Goal: Transaction & Acquisition: Obtain resource

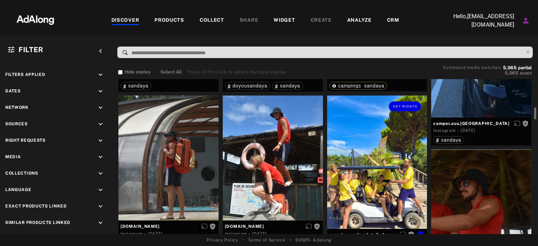
scroll to position [359, 0]
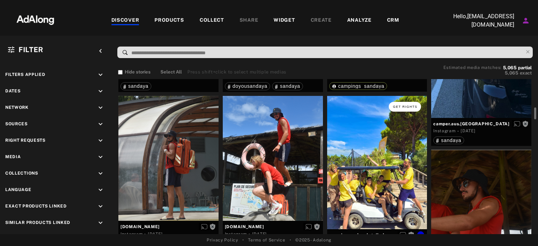
click at [401, 108] on span "Get rights" at bounding box center [405, 107] width 25 height 4
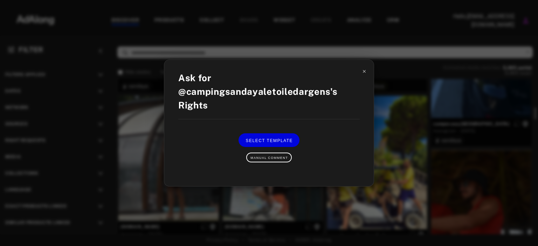
click at [364, 71] on icon at bounding box center [364, 71] width 3 height 3
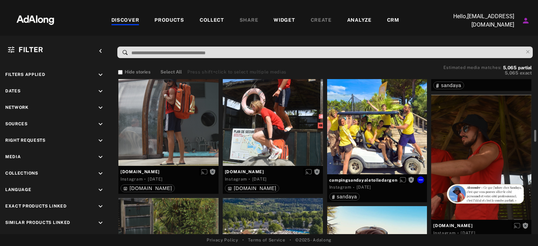
scroll to position [431, 0]
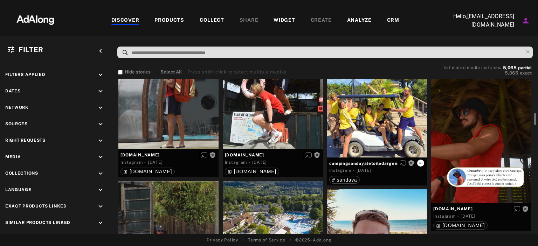
click at [419, 163] on icon at bounding box center [421, 163] width 6 height 6
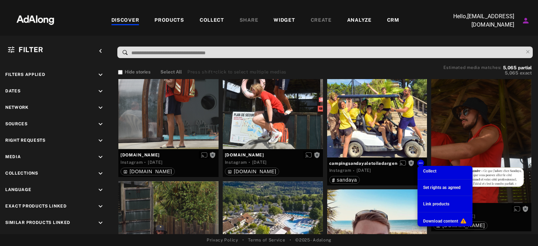
click at [434, 186] on span "Set rights as agreed" at bounding box center [441, 187] width 37 height 5
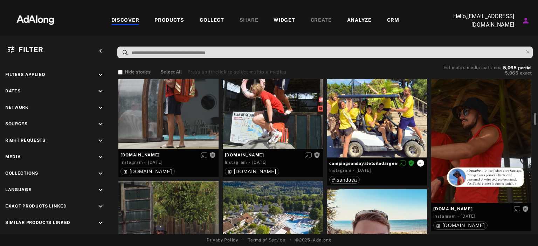
click at [419, 163] on icon at bounding box center [421, 163] width 4 height 1
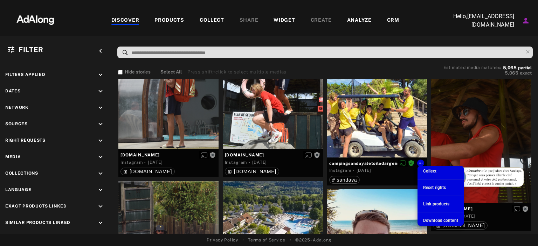
click at [398, 174] on div at bounding box center [269, 123] width 538 height 246
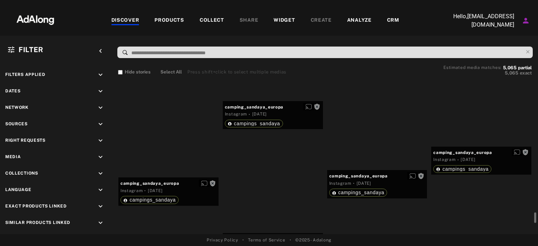
scroll to position [9434, 0]
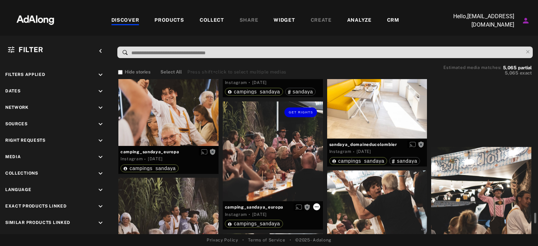
click at [315, 207] on icon at bounding box center [317, 207] width 6 height 6
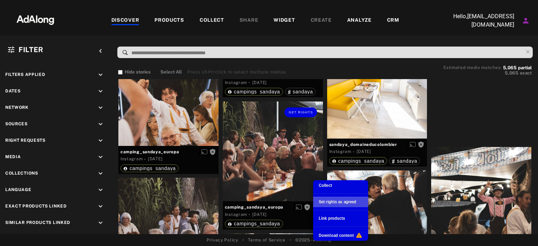
click at [325, 205] on div "Set rights as agreed" at bounding box center [337, 202] width 37 height 6
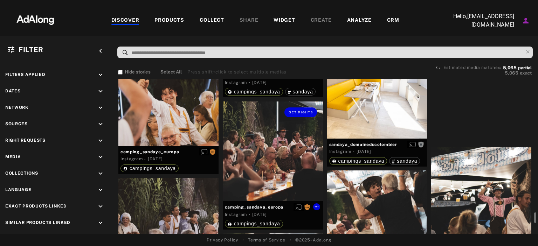
click at [305, 172] on div "Get rights" at bounding box center [273, 152] width 100 height 100
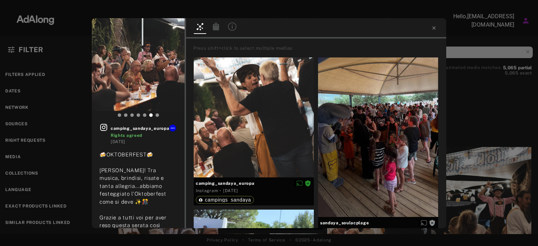
click at [434, 25] on div at bounding box center [316, 28] width 260 height 21
click at [433, 26] on icon at bounding box center [434, 28] width 6 height 6
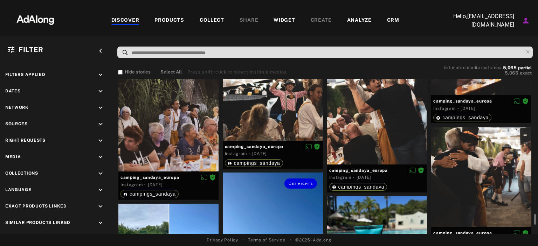
scroll to position [9542, 0]
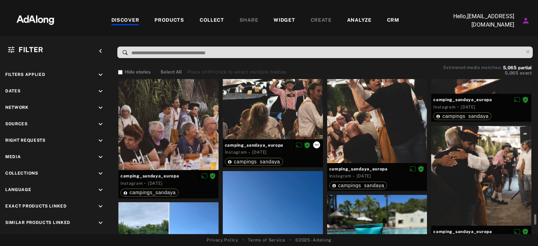
click at [317, 144] on icon at bounding box center [317, 144] width 4 height 1
click at [317, 143] on icon at bounding box center [317, 145] width 6 height 6
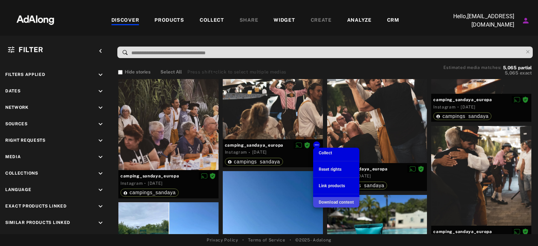
click at [339, 199] on div "Download content" at bounding box center [336, 202] width 35 height 6
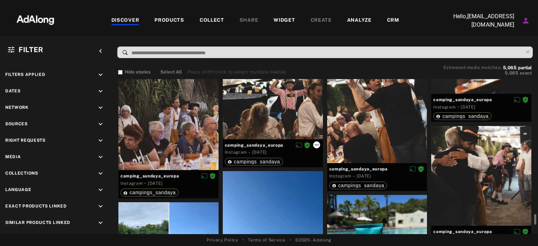
click at [317, 145] on icon at bounding box center [317, 145] width 6 height 6
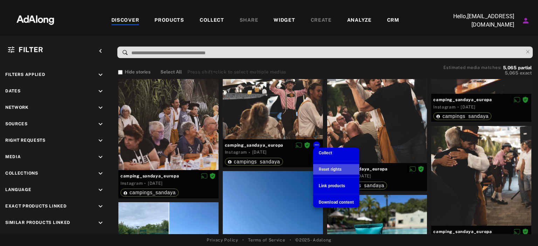
click at [333, 172] on span "Reset rights" at bounding box center [330, 169] width 23 height 5
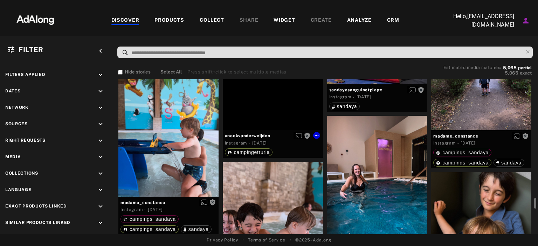
scroll to position [10399, 0]
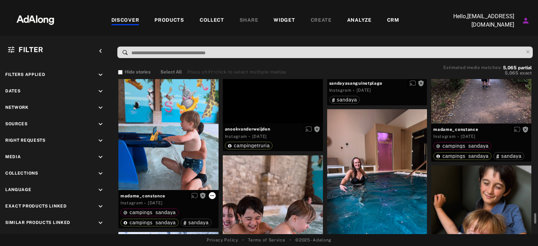
click at [210, 197] on icon at bounding box center [212, 196] width 6 height 6
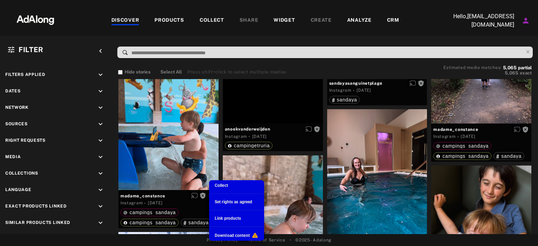
click at [219, 202] on span "Set rights as agreed" at bounding box center [233, 202] width 37 height 5
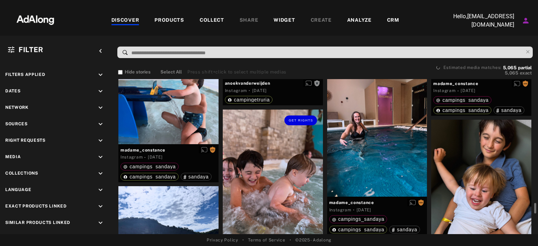
scroll to position [10466, 0]
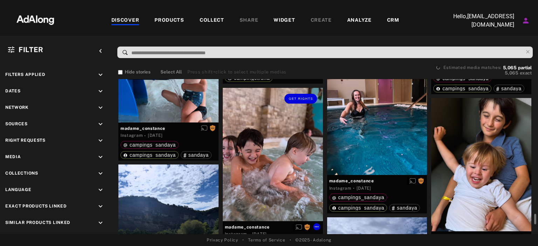
click at [304, 165] on div "Get rights" at bounding box center [273, 154] width 100 height 133
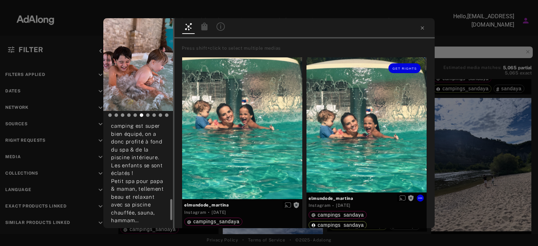
scroll to position [146, 0]
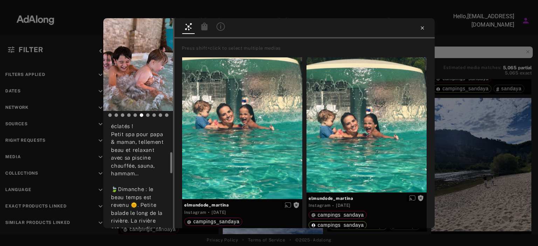
click at [422, 30] on icon at bounding box center [423, 28] width 6 height 6
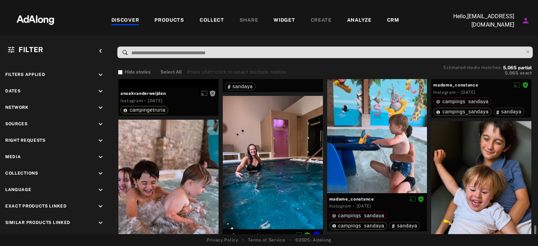
scroll to position [10379, 0]
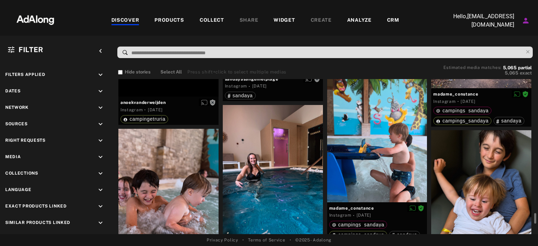
click at [296, 131] on div at bounding box center [273, 171] width 100 height 133
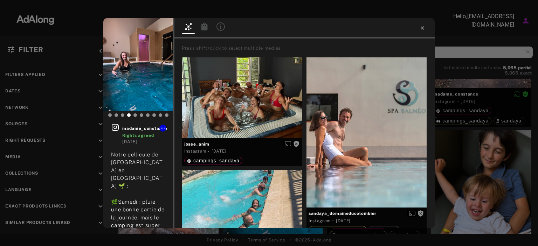
click at [420, 28] on icon at bounding box center [423, 28] width 6 height 6
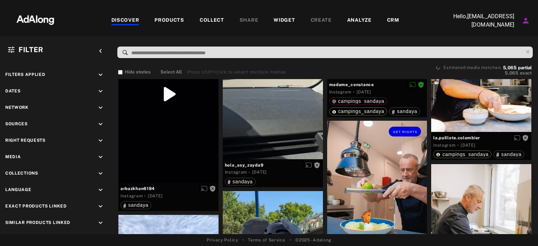
scroll to position [10913, 0]
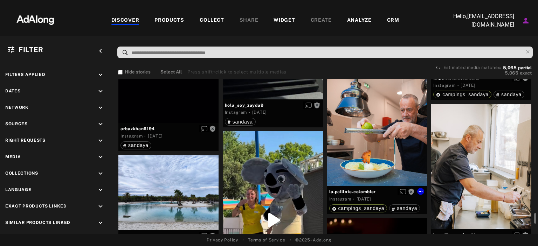
click at [366, 167] on div "Get rights" at bounding box center [377, 123] width 100 height 125
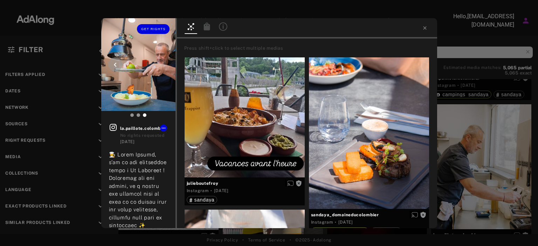
click at [165, 72] on img at bounding box center [138, 64] width 74 height 93
click at [160, 26] on button "Get rights" at bounding box center [153, 29] width 32 height 10
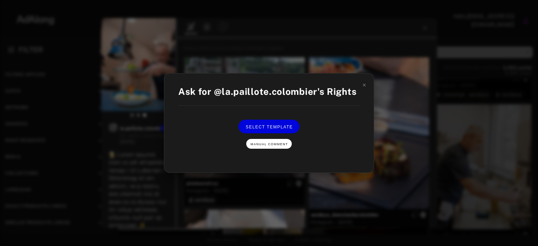
click at [270, 148] on button "Manual Comment" at bounding box center [269, 144] width 46 height 10
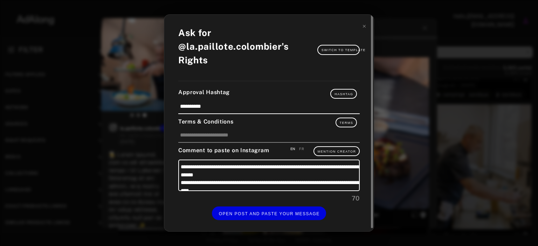
scroll to position [12, 0]
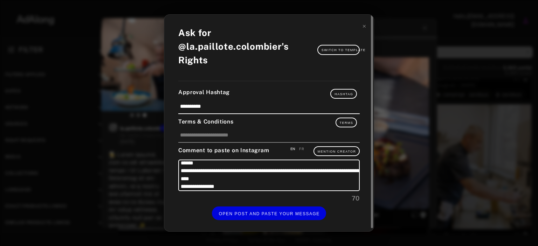
click at [300, 150] on div "FR" at bounding box center [301, 148] width 5 height 5
type textarea "**********"
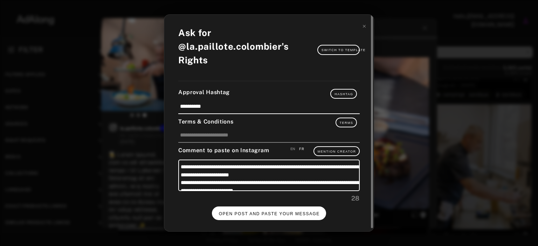
click at [264, 215] on button "OPEN POST AND PASTE YOUR MESSAGE" at bounding box center [269, 214] width 115 height 14
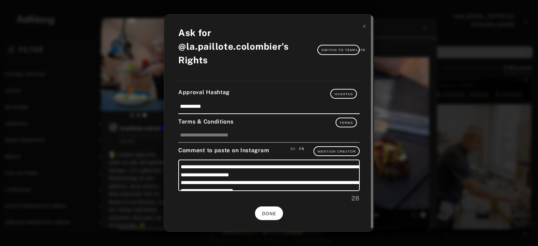
click at [272, 215] on button "DONE" at bounding box center [269, 214] width 28 height 14
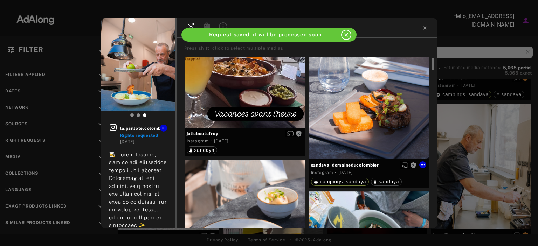
scroll to position [50, 0]
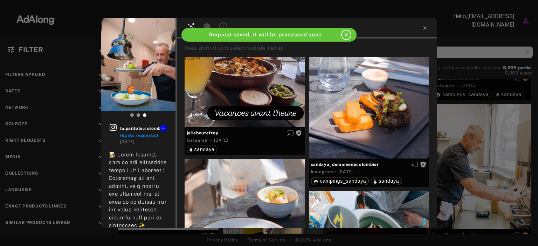
click at [348, 31] on div "close" at bounding box center [346, 35] width 10 height 10
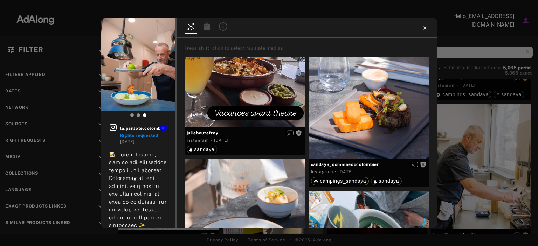
click at [424, 28] on icon at bounding box center [425, 28] width 6 height 6
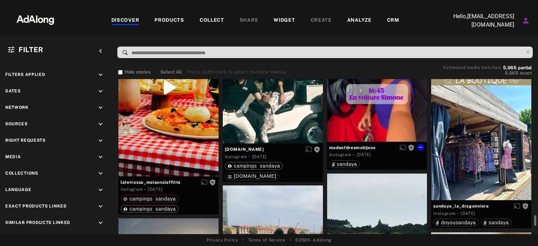
scroll to position [11799, 0]
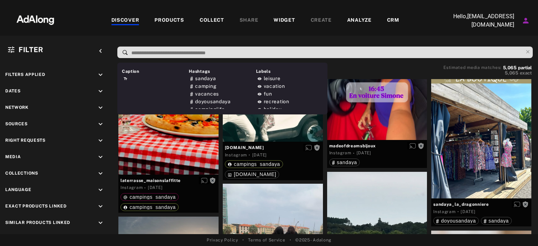
click at [193, 53] on input at bounding box center [327, 52] width 392 height 9
click at [113, 92] on div "Hide stories Select All Press shift+click to select multiple medias Estimated m…" at bounding box center [325, 148] width 426 height 172
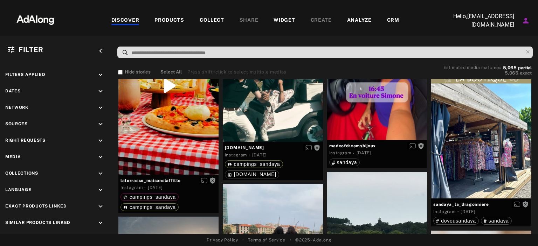
click at [113, 92] on div "Hide stories Select All Press shift+click to select multiple medias Estimated m…" at bounding box center [325, 148] width 426 height 172
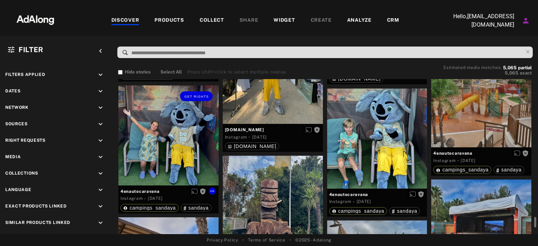
scroll to position [12761, 0]
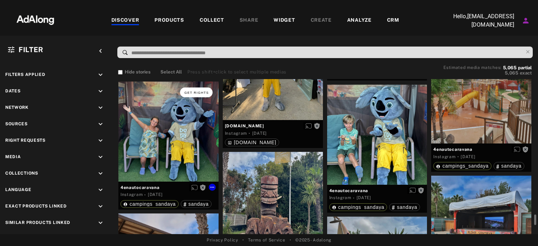
click at [200, 91] on span "Get rights" at bounding box center [196, 93] width 25 height 4
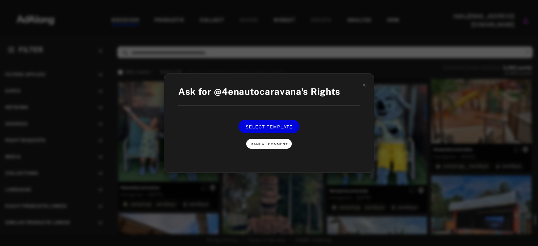
click at [270, 146] on button "Manual Comment" at bounding box center [269, 144] width 46 height 10
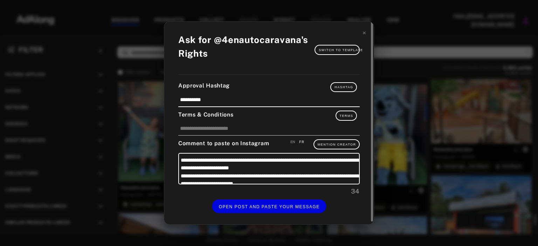
click at [292, 141] on div "EN" at bounding box center [292, 141] width 5 height 5
type textarea "**********"
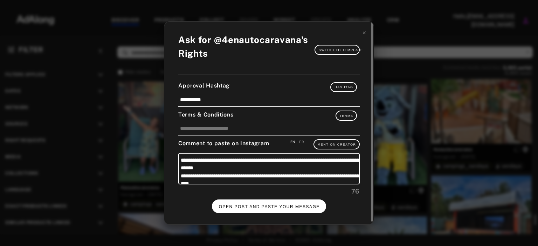
click at [272, 206] on span "OPEN POST AND PASTE YOUR MESSAGE" at bounding box center [269, 207] width 101 height 5
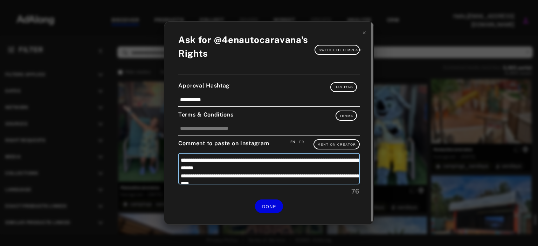
click at [256, 154] on textarea "**********" at bounding box center [268, 169] width 181 height 32
click at [364, 35] on icon at bounding box center [364, 32] width 5 height 5
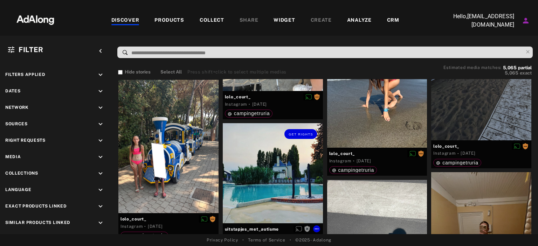
scroll to position [14463, 0]
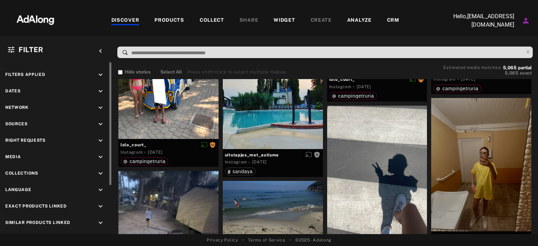
drag, startPoint x: 58, startPoint y: 144, endPoint x: 46, endPoint y: 144, distance: 13.0
click at [46, 144] on div "Right Requests keyboard_arrow_down" at bounding box center [56, 141] width 102 height 9
drag, startPoint x: 46, startPoint y: 144, endPoint x: 44, endPoint y: 140, distance: 4.9
click at [44, 140] on span "Right Requests" at bounding box center [25, 141] width 40 height 9
click at [44, 140] on span "Right Requests" at bounding box center [25, 140] width 40 height 5
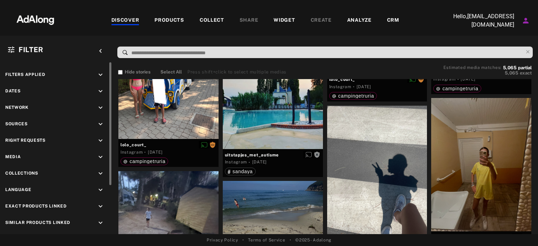
click at [102, 138] on icon "keyboard_arrow_down" at bounding box center [101, 141] width 8 height 8
click at [27, 158] on div "Agreed" at bounding box center [62, 156] width 89 height 7
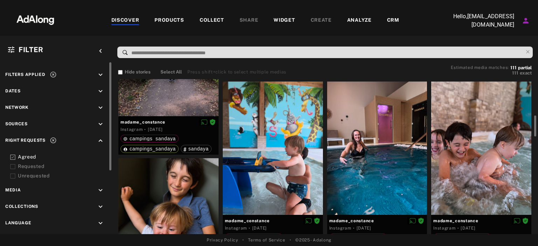
scroll to position [263, 0]
click at [315, 220] on icon at bounding box center [317, 220] width 4 height 1
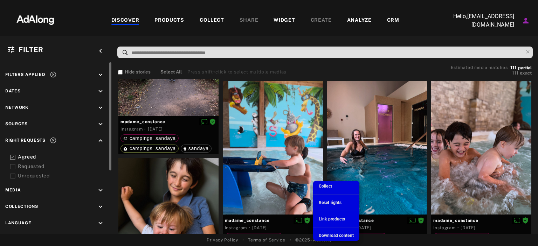
click at [330, 234] on span "Download content" at bounding box center [336, 235] width 35 height 5
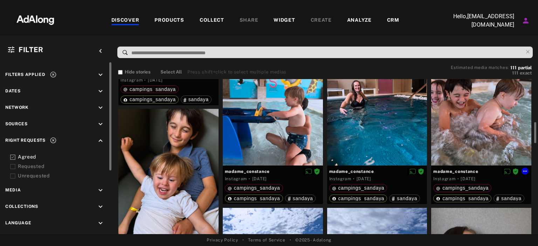
scroll to position [312, 0]
click at [527, 172] on icon at bounding box center [525, 171] width 6 height 6
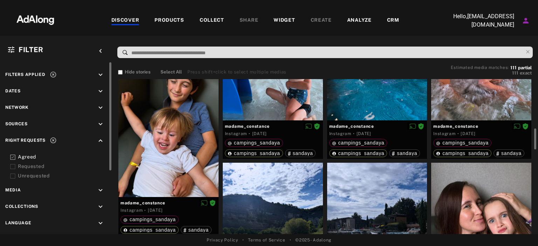
scroll to position [357, 0]
click at [526, 124] on icon at bounding box center [525, 126] width 6 height 6
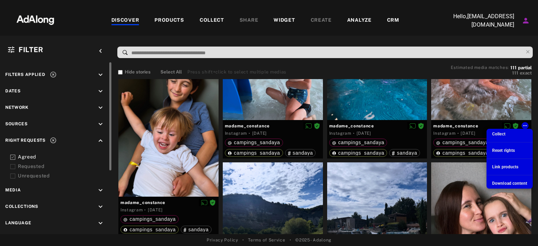
click at [509, 182] on span "Download content" at bounding box center [509, 183] width 35 height 5
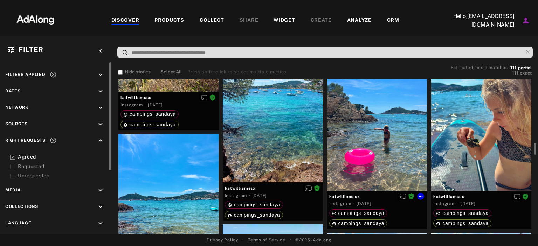
scroll to position [814, 0]
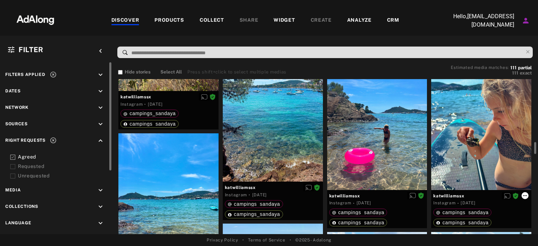
click at [524, 195] on icon at bounding box center [525, 196] width 6 height 6
click at [527, 195] on icon at bounding box center [525, 196] width 6 height 6
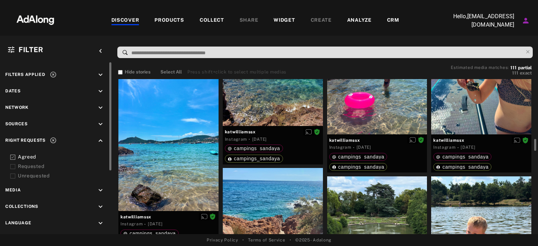
scroll to position [870, 0]
click at [526, 138] on icon at bounding box center [525, 140] width 6 height 6
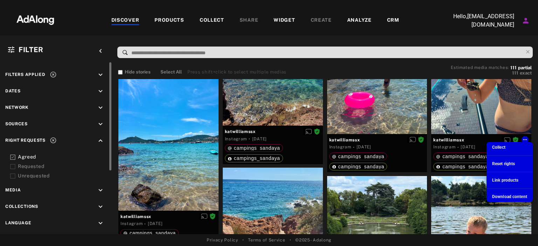
click at [500, 197] on span "Download content" at bounding box center [509, 196] width 35 height 5
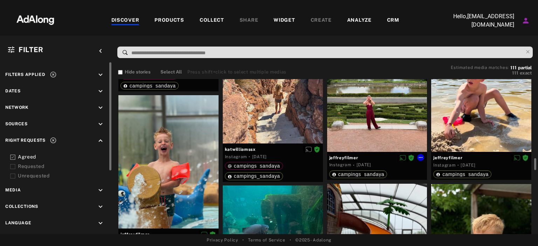
scroll to position [1029, 0]
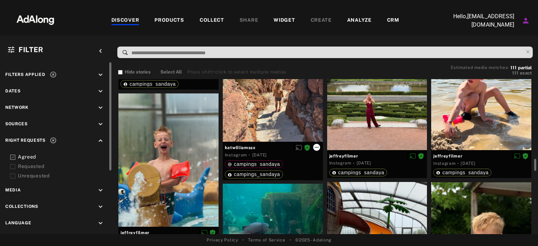
click at [318, 148] on icon at bounding box center [317, 148] width 6 height 6
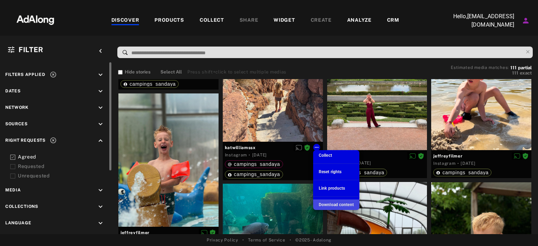
click at [335, 202] on span "Download content" at bounding box center [336, 204] width 35 height 5
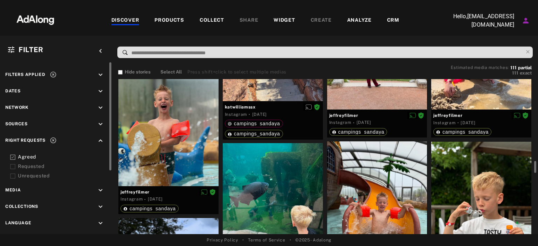
scroll to position [1070, 0]
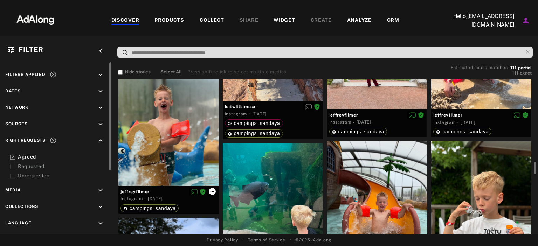
click at [211, 192] on icon at bounding box center [212, 192] width 6 height 6
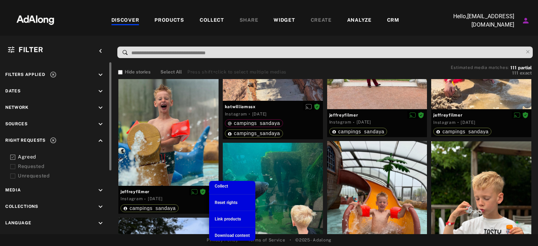
click at [230, 234] on span "Download content" at bounding box center [232, 235] width 35 height 5
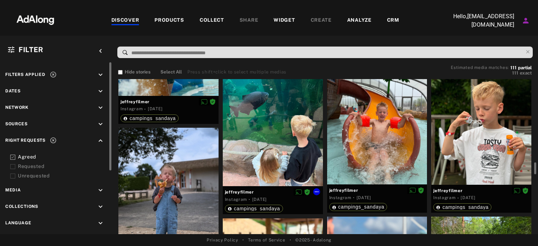
scroll to position [1162, 0]
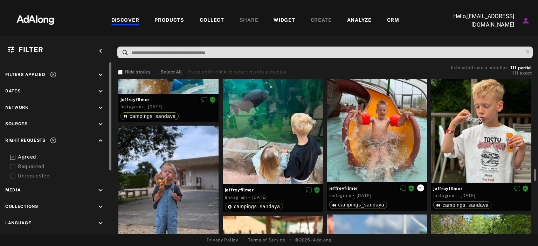
click at [422, 188] on icon at bounding box center [421, 188] width 4 height 1
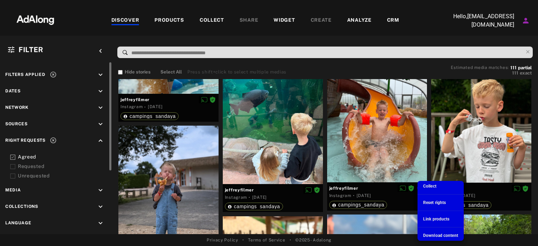
click at [222, 197] on div at bounding box center [269, 123] width 538 height 246
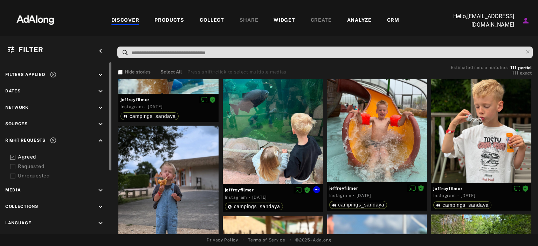
click at [222, 197] on div "jeffreyfilmer Instagram · [DATE] campings_sandaya" at bounding box center [273, 134] width 104 height 166
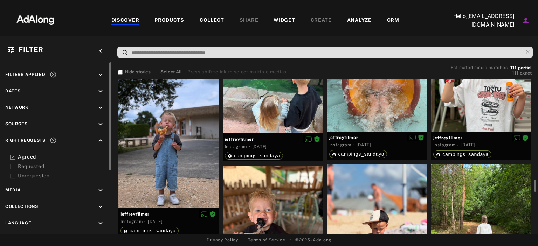
scroll to position [1220, 0]
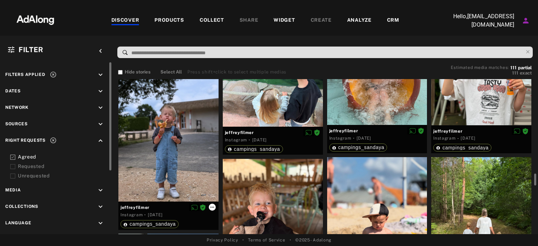
click at [213, 207] on icon at bounding box center [212, 207] width 4 height 1
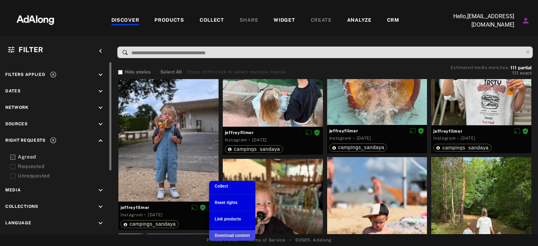
click at [224, 238] on span "Download content" at bounding box center [232, 235] width 35 height 5
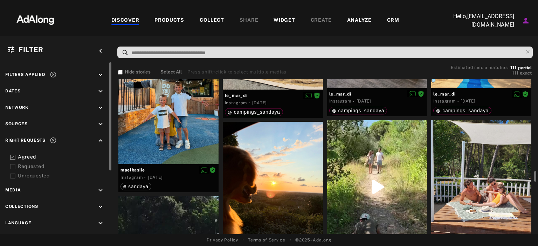
scroll to position [1887, 0]
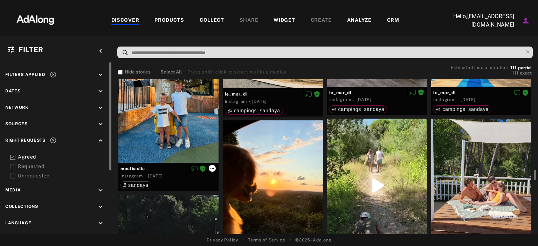
click at [213, 170] on icon at bounding box center [212, 169] width 6 height 6
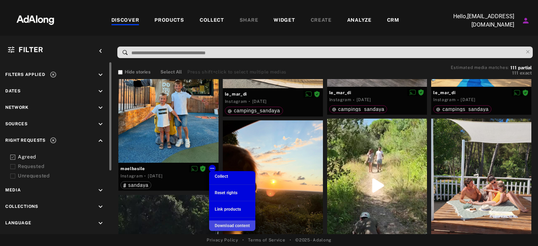
click at [233, 223] on span "Download content" at bounding box center [232, 225] width 35 height 5
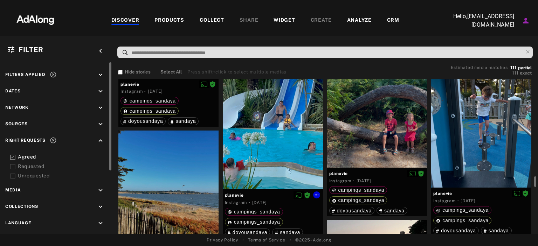
scroll to position [2473, 0]
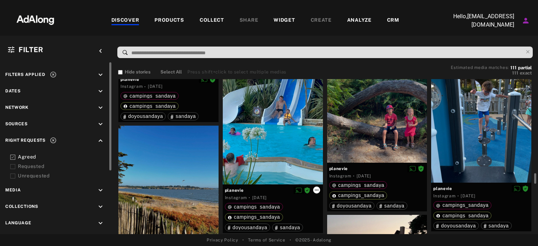
click at [318, 190] on icon at bounding box center [317, 190] width 6 height 6
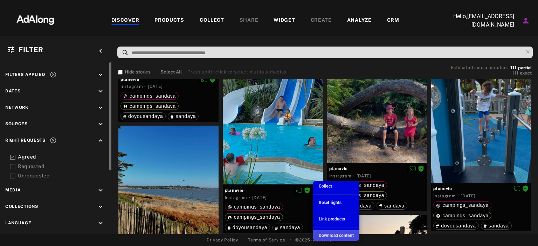
click at [329, 235] on span "Download content" at bounding box center [336, 235] width 35 height 5
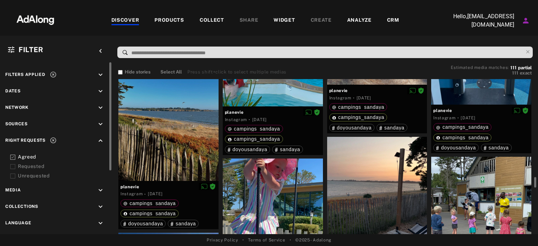
scroll to position [2552, 0]
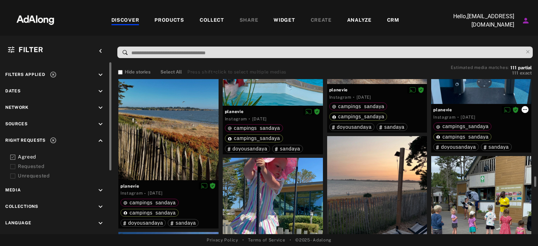
click at [524, 107] on icon at bounding box center [525, 110] width 6 height 6
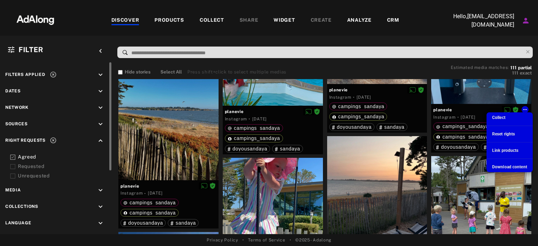
click at [502, 165] on span "Download content" at bounding box center [509, 167] width 35 height 5
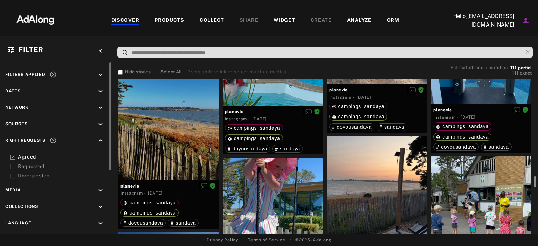
scroll to position [2396, 0]
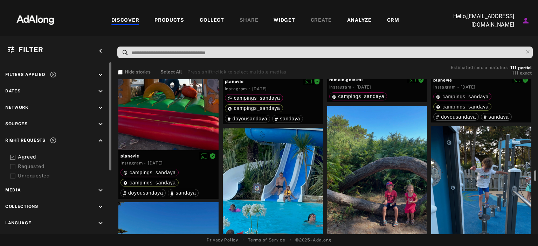
click at [534, 140] on div at bounding box center [534, 157] width 5 height 156
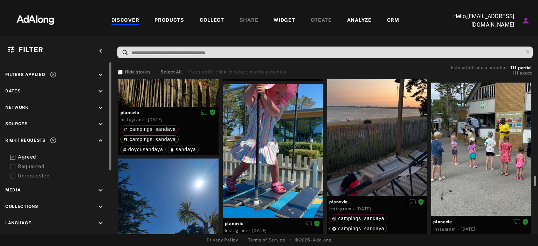
scroll to position [2617, 0]
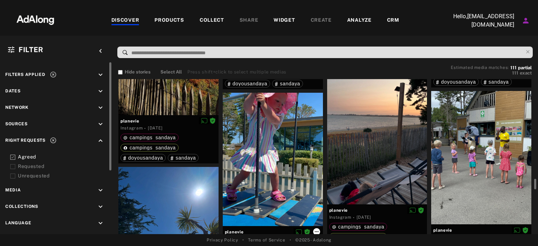
click at [316, 231] on icon at bounding box center [317, 232] width 6 height 6
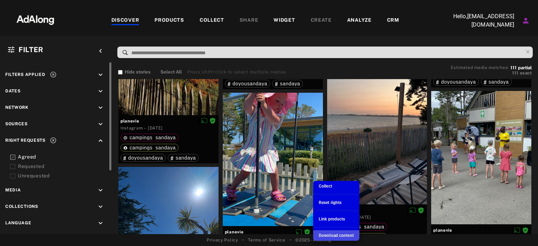
click at [327, 232] on li "Download content" at bounding box center [336, 235] width 46 height 11
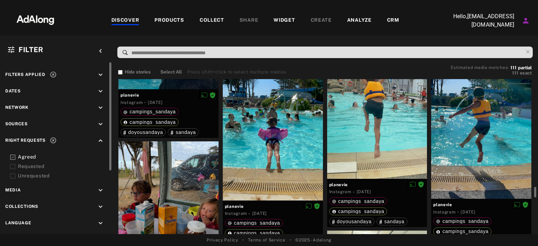
scroll to position [2828, 0]
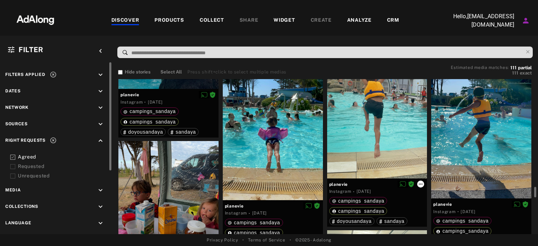
click at [420, 185] on icon at bounding box center [421, 184] width 6 height 6
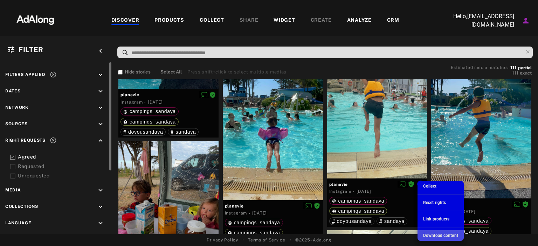
click at [428, 238] on span "Download content" at bounding box center [440, 235] width 35 height 5
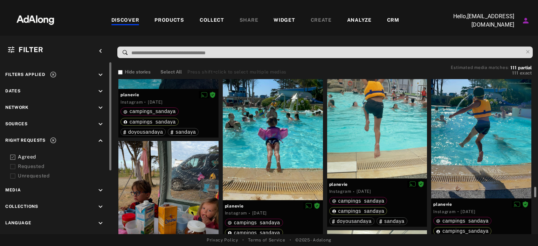
click at [535, 197] on div at bounding box center [535, 192] width 2 height 11
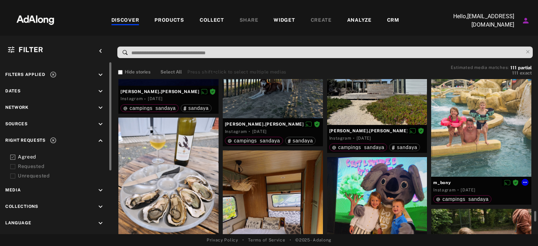
scroll to position [3566, 0]
click at [525, 182] on icon at bounding box center [525, 182] width 4 height 1
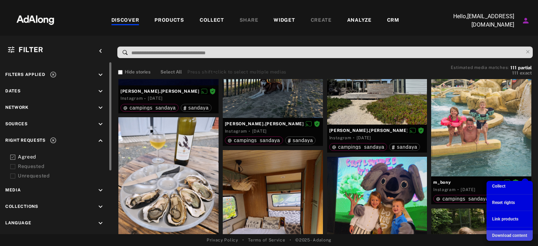
click at [499, 233] on div "Download content" at bounding box center [509, 236] width 35 height 6
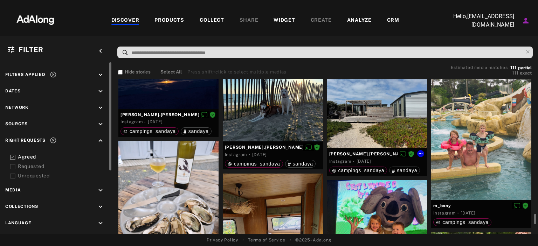
scroll to position [3550, 0]
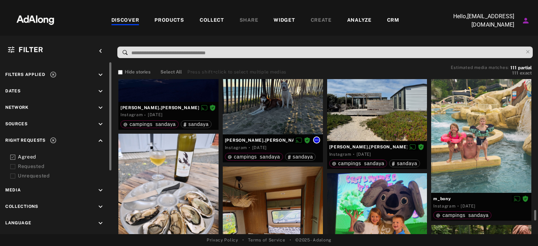
click at [317, 141] on icon at bounding box center [317, 140] width 6 height 6
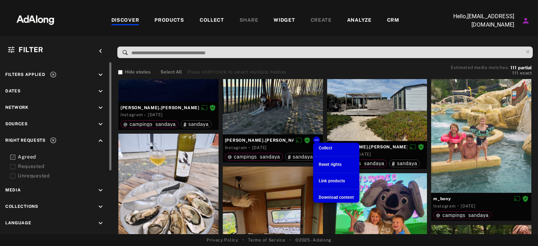
click at [326, 196] on span "Download content" at bounding box center [336, 197] width 35 height 5
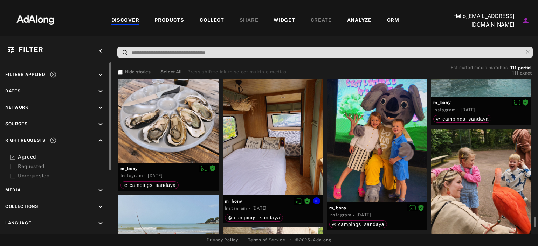
scroll to position [3650, 0]
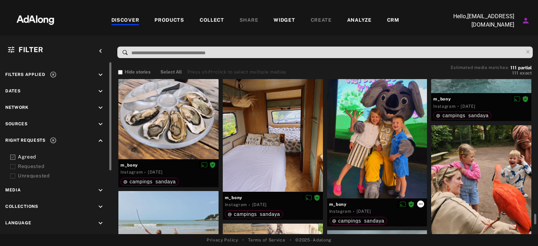
click at [423, 205] on icon at bounding box center [421, 204] width 6 height 6
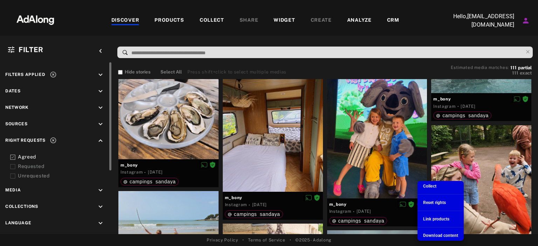
click at [426, 233] on div "Download content" at bounding box center [440, 236] width 35 height 6
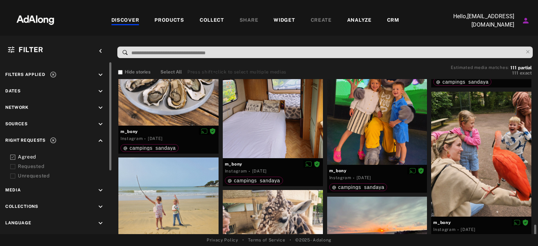
scroll to position [3724, 0]
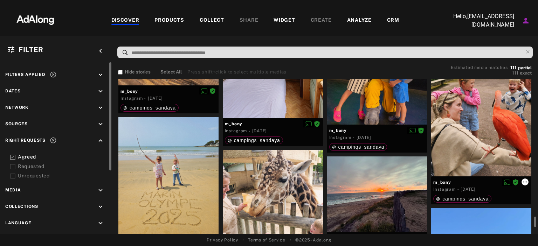
click at [524, 182] on icon at bounding box center [525, 182] width 6 height 6
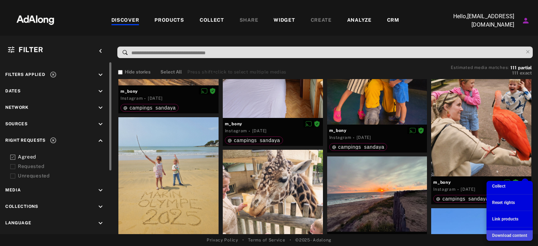
click at [493, 234] on span "Download content" at bounding box center [509, 235] width 35 height 5
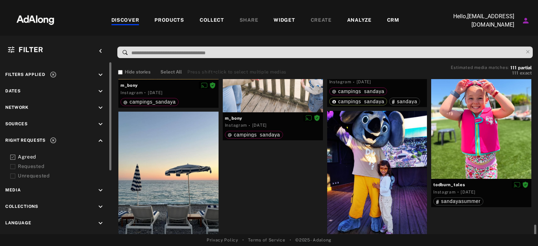
scroll to position [3889, 0]
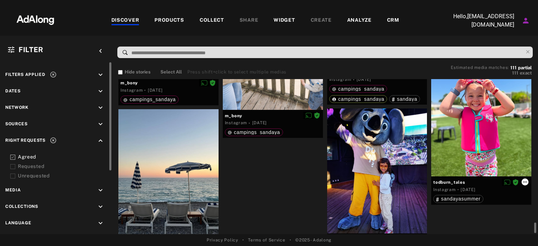
click at [527, 180] on icon at bounding box center [525, 182] width 6 height 6
click at [526, 182] on icon at bounding box center [525, 182] width 6 height 6
click at [524, 180] on icon at bounding box center [525, 182] width 6 height 6
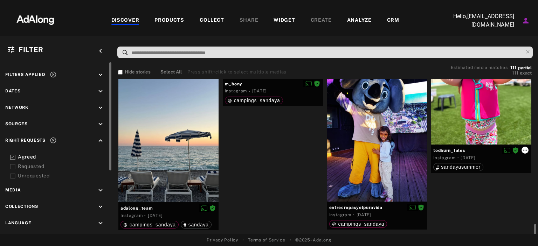
click at [524, 152] on icon at bounding box center [525, 150] width 6 height 6
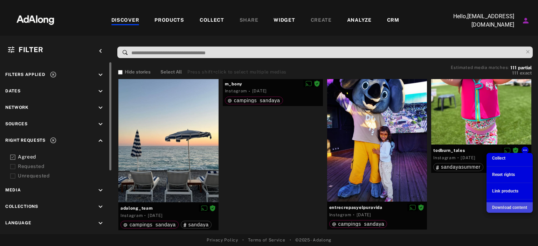
click at [508, 208] on span "Download content" at bounding box center [509, 207] width 35 height 5
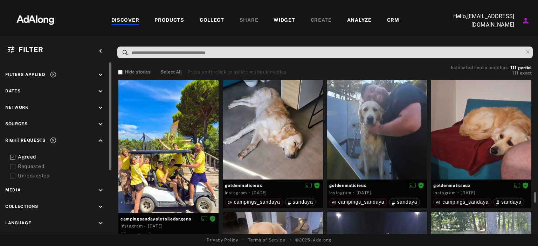
scroll to position [130, 0]
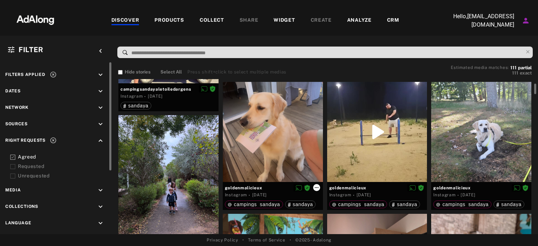
click at [317, 189] on icon at bounding box center [317, 188] width 6 height 6
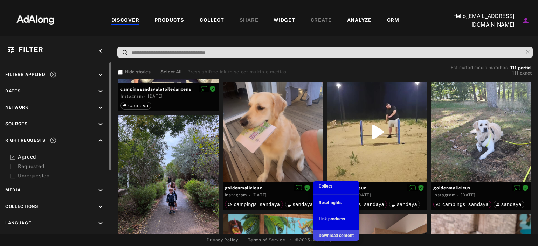
click at [330, 234] on span "Download content" at bounding box center [336, 235] width 35 height 5
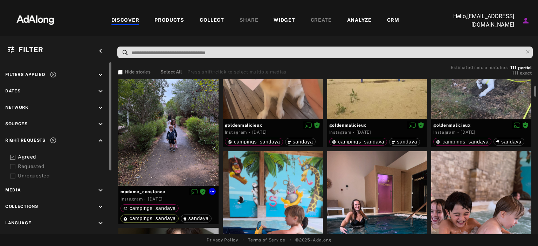
scroll to position [0, 0]
